Goal: Check status: Check status

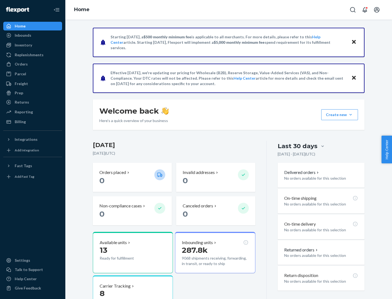
click at [351, 115] on button "Create new Create new inbound Create new order Create new product" at bounding box center [339, 114] width 37 height 11
click at [23, 35] on div "Inbounds" at bounding box center [23, 35] width 17 height 5
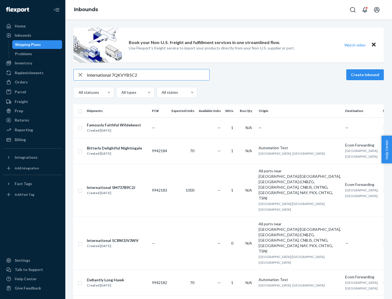
type input "International 7QKVYB5C29"
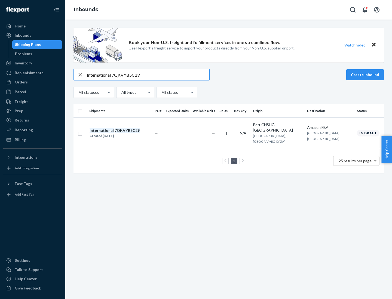
click at [124, 133] on div "Created [DATE]" at bounding box center [115, 135] width 50 height 5
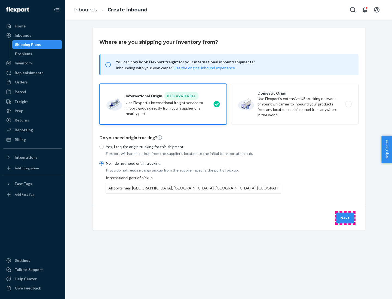
click at [345, 218] on button "Next" at bounding box center [345, 218] width 19 height 11
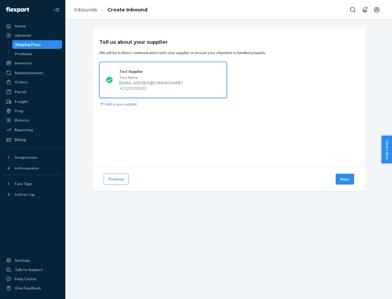
click at [345, 179] on button "Next" at bounding box center [345, 179] width 19 height 11
